Goal: Information Seeking & Learning: Understand process/instructions

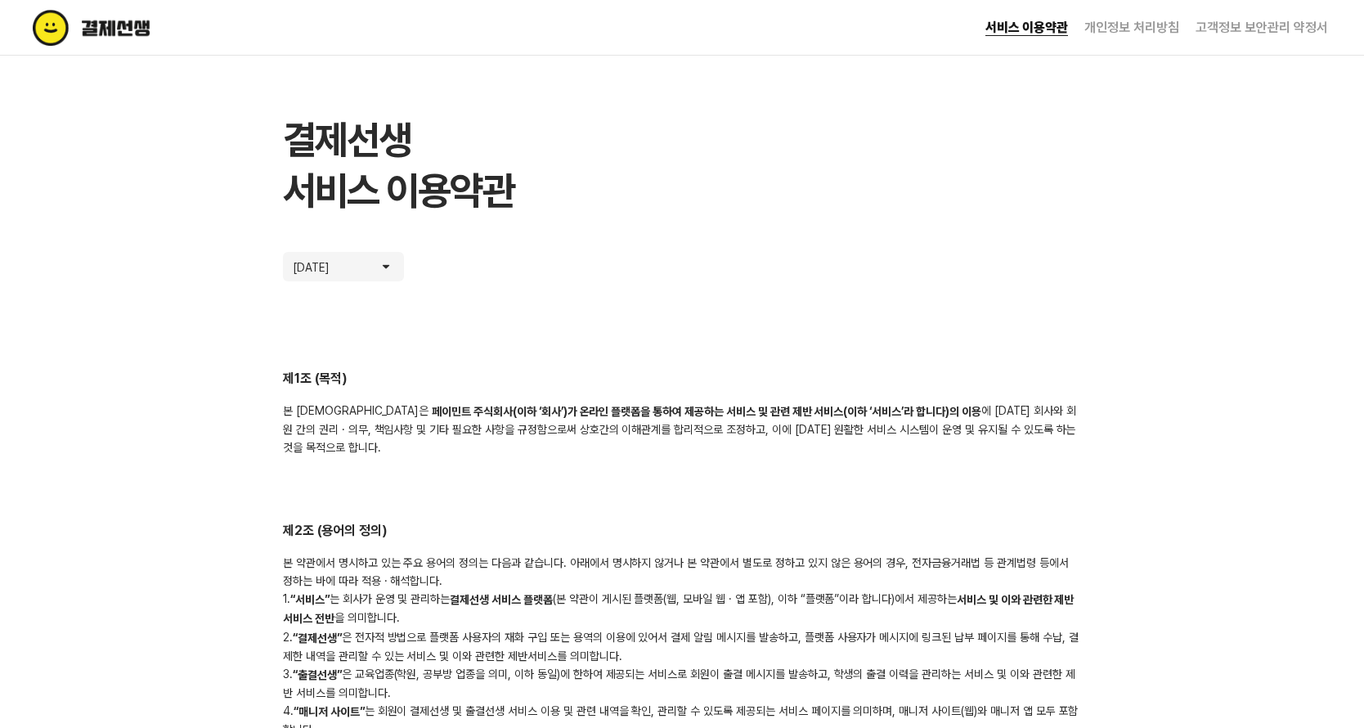
click at [1123, 27] on link "개인정보 처리방침" at bounding box center [1131, 28] width 95 height 16
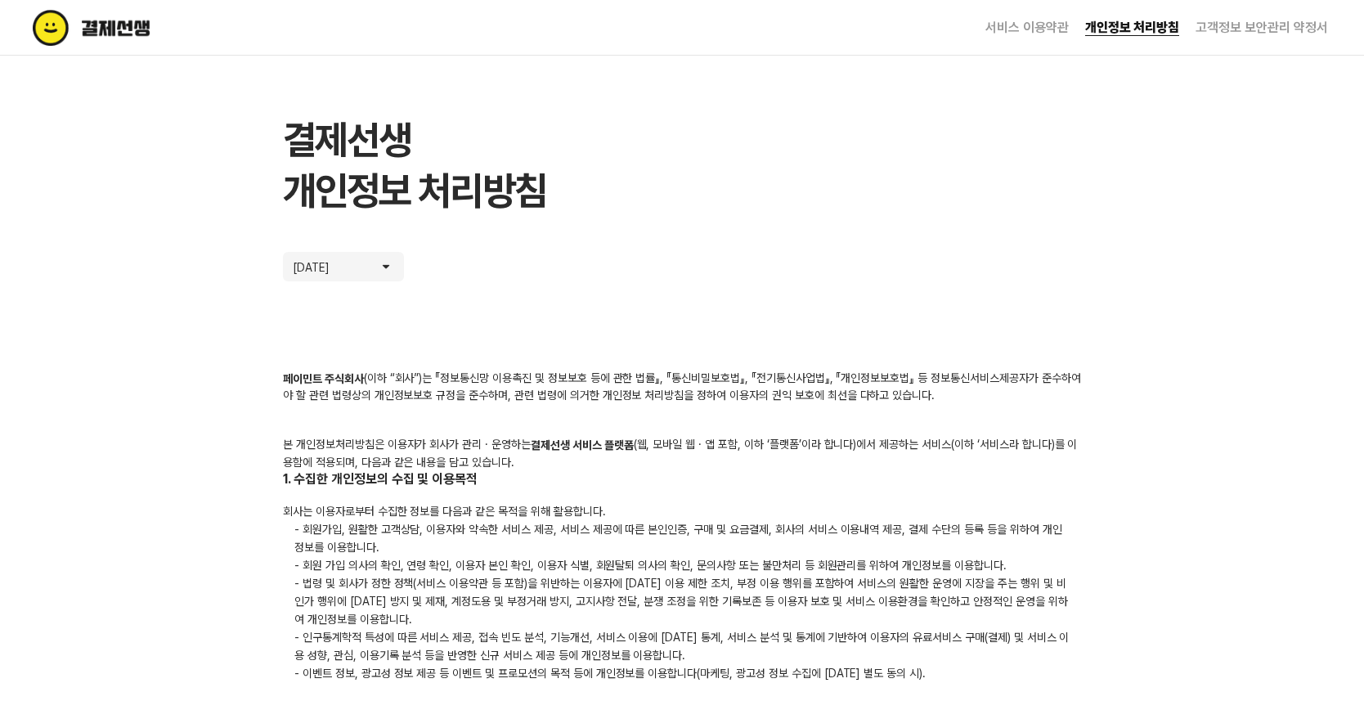
click at [1056, 20] on link "서비스 이용약관" at bounding box center [1026, 28] width 83 height 16
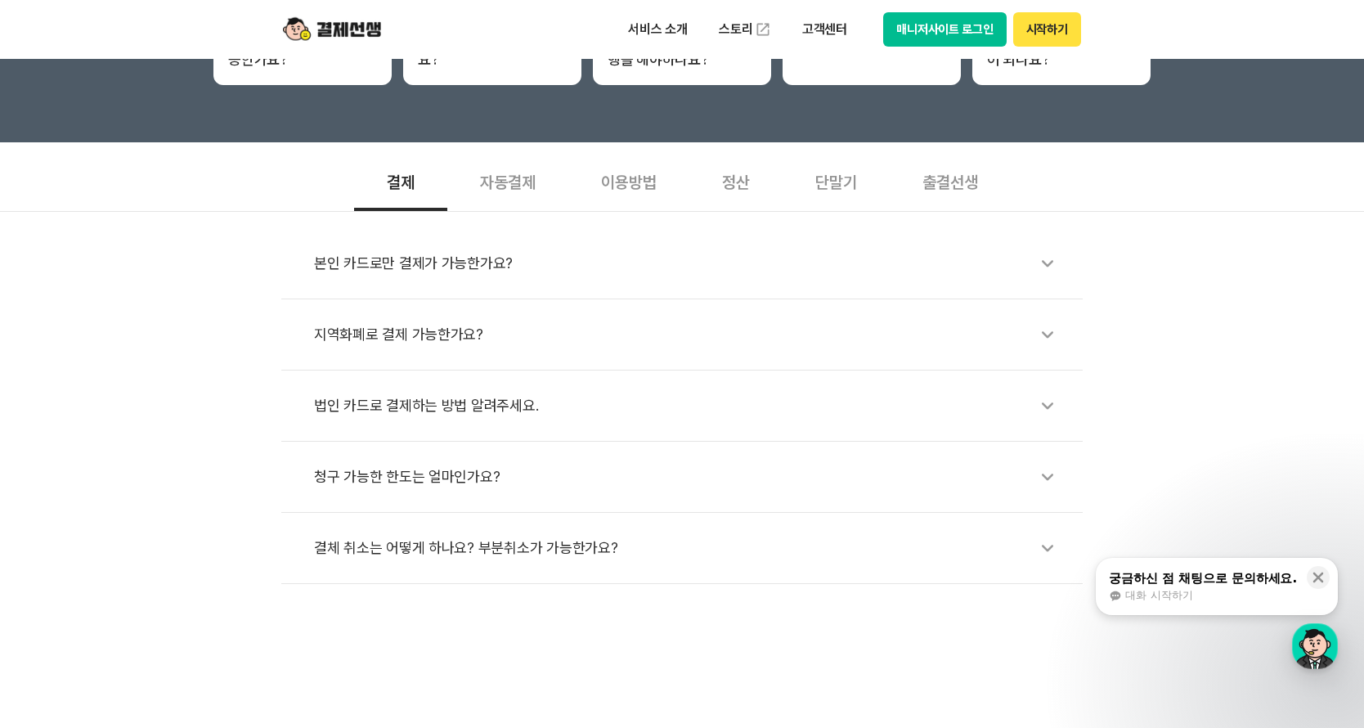
scroll to position [491, 0]
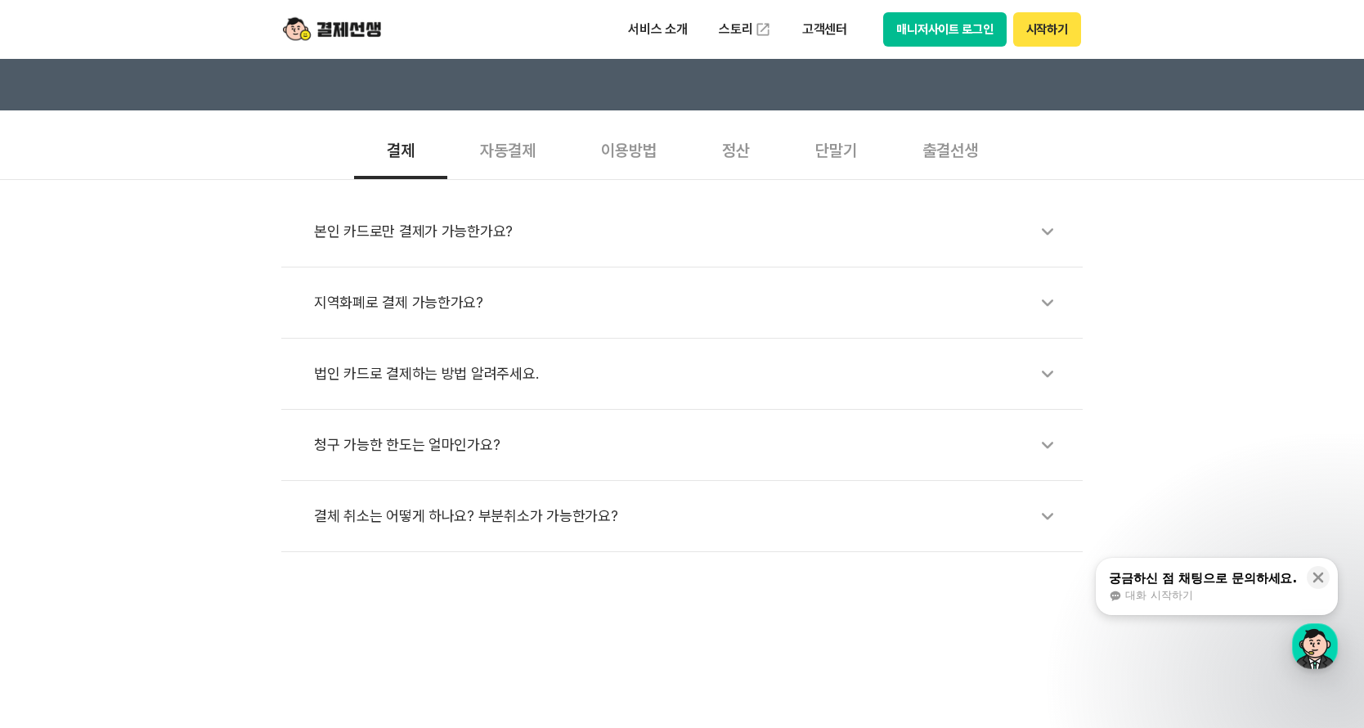
click at [984, 523] on div "결체 취소는 어떻게 하나요? 부분취소가 가능한가요?" at bounding box center [690, 516] width 752 height 38
